Goal: Information Seeking & Learning: Learn about a topic

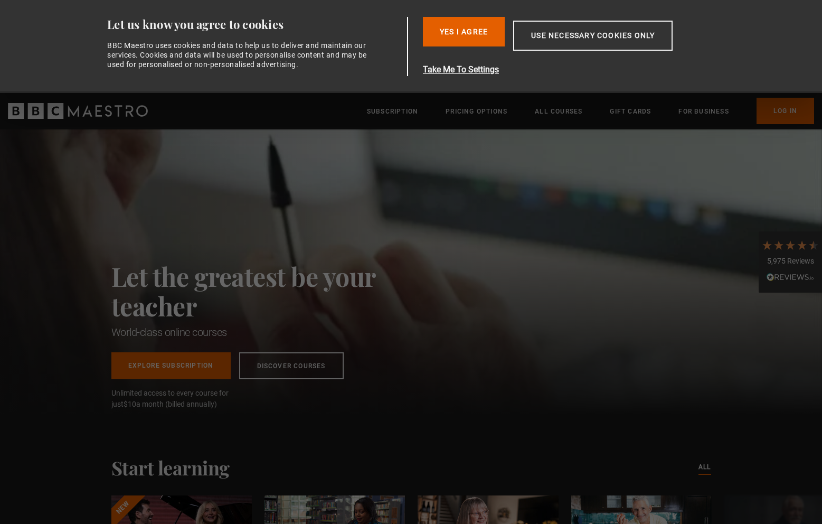
scroll to position [0, 138]
click at [575, 39] on button "Use necessary cookies only" at bounding box center [592, 36] width 159 height 30
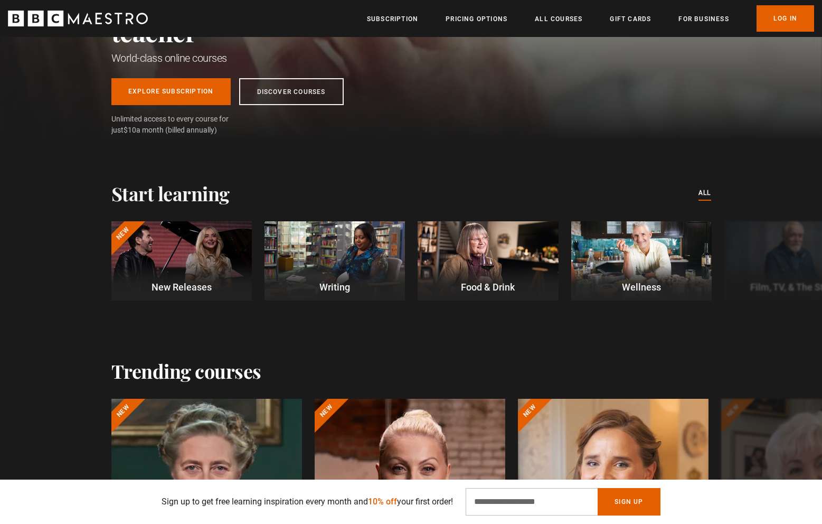
scroll to position [0, 553]
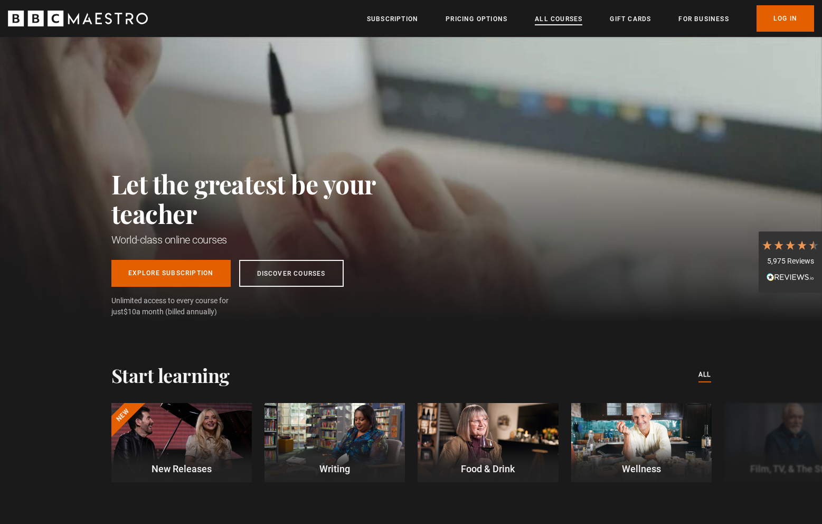
click at [553, 23] on link "All Courses" at bounding box center [559, 19] width 48 height 11
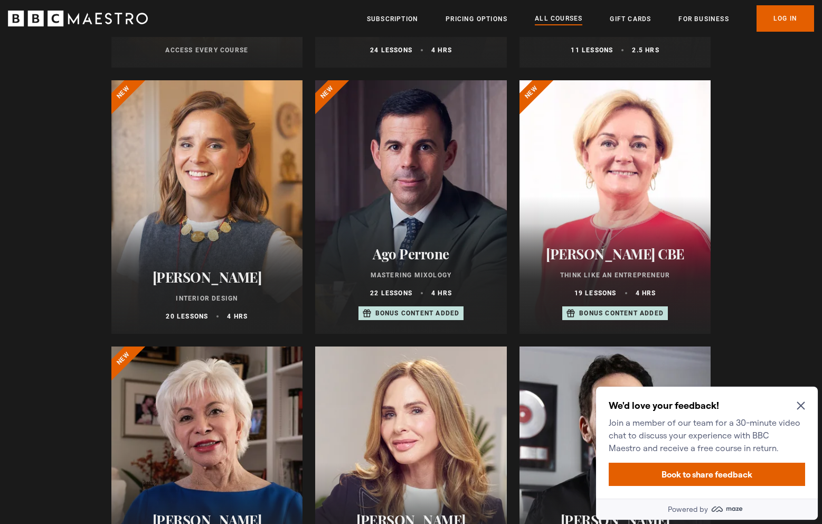
scroll to position [367, 0]
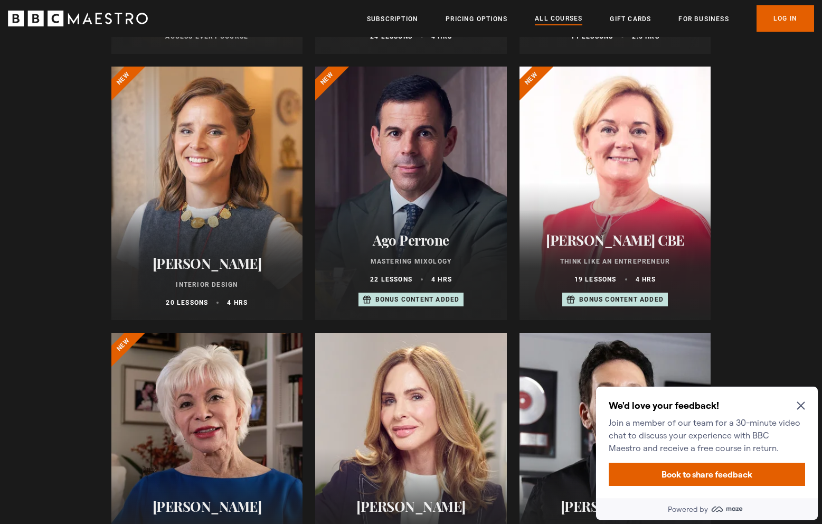
click at [810, 406] on div "We'd love your feedback! Join a member of our team for a 30-minute video chat t…" at bounding box center [707, 442] width 222 height 112
click at [801, 406] on icon "Close Maze Prompt" at bounding box center [801, 406] width 8 height 8
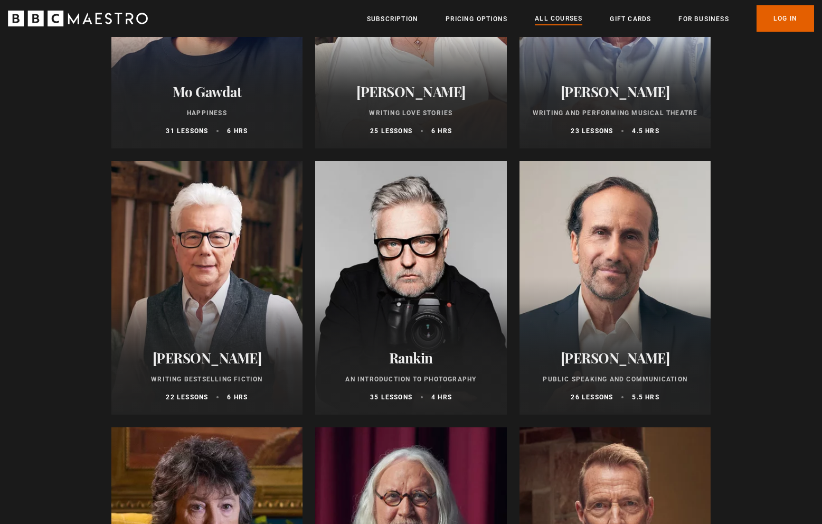
scroll to position [2144, 0]
